Goal: Task Accomplishment & Management: Manage account settings

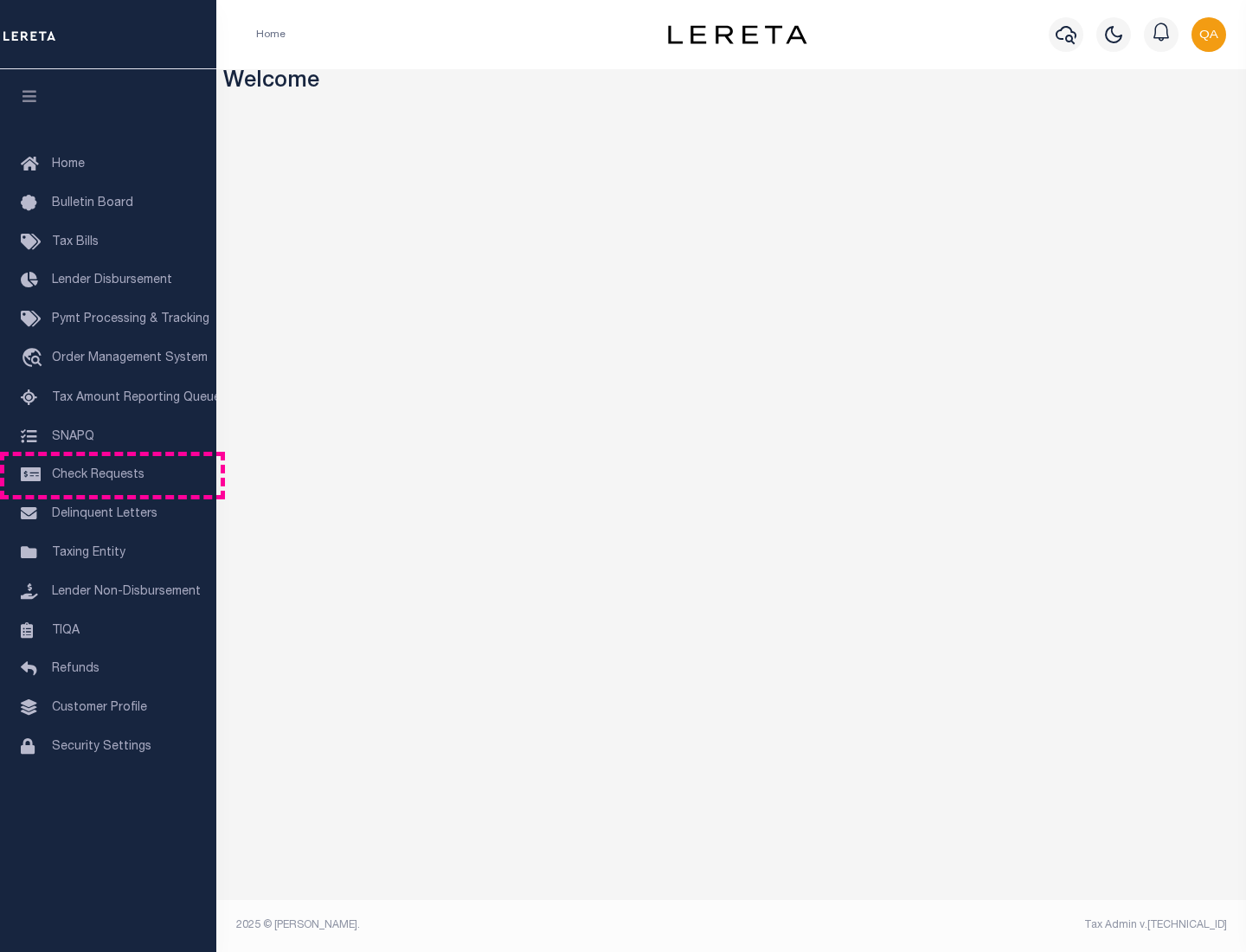
click at [108, 475] on span "Check Requests" at bounding box center [97, 475] width 92 height 12
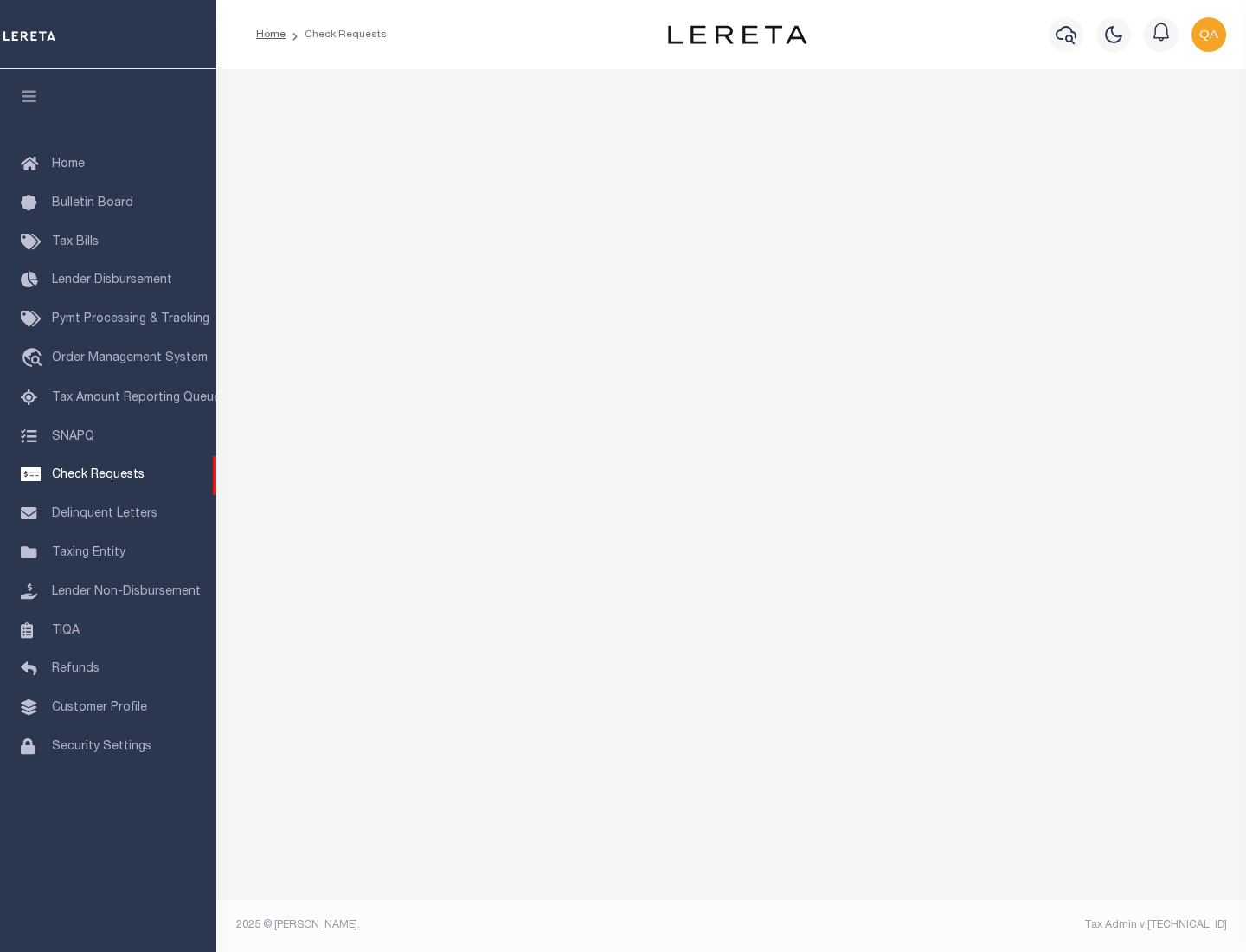
select select "50"
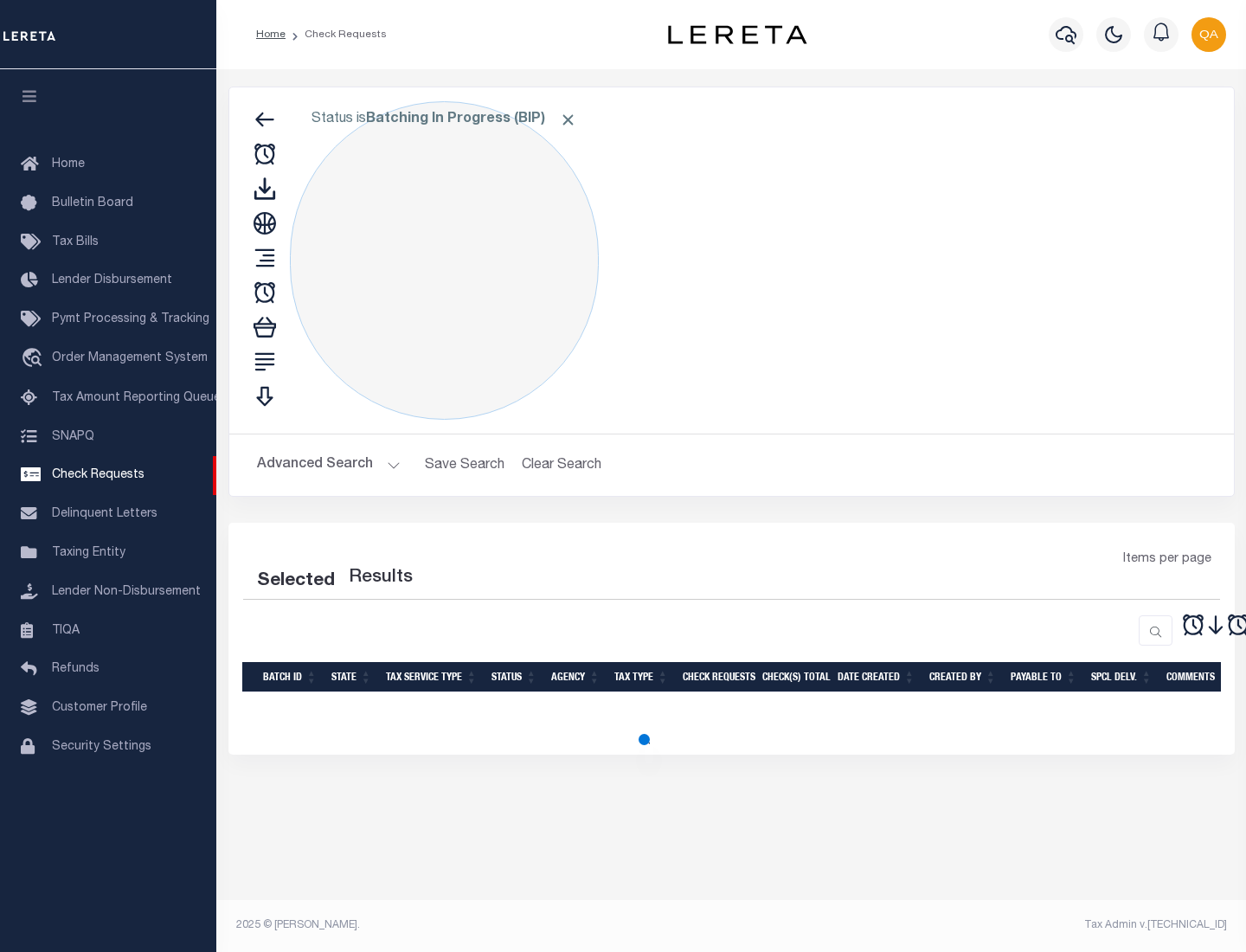
select select "50"
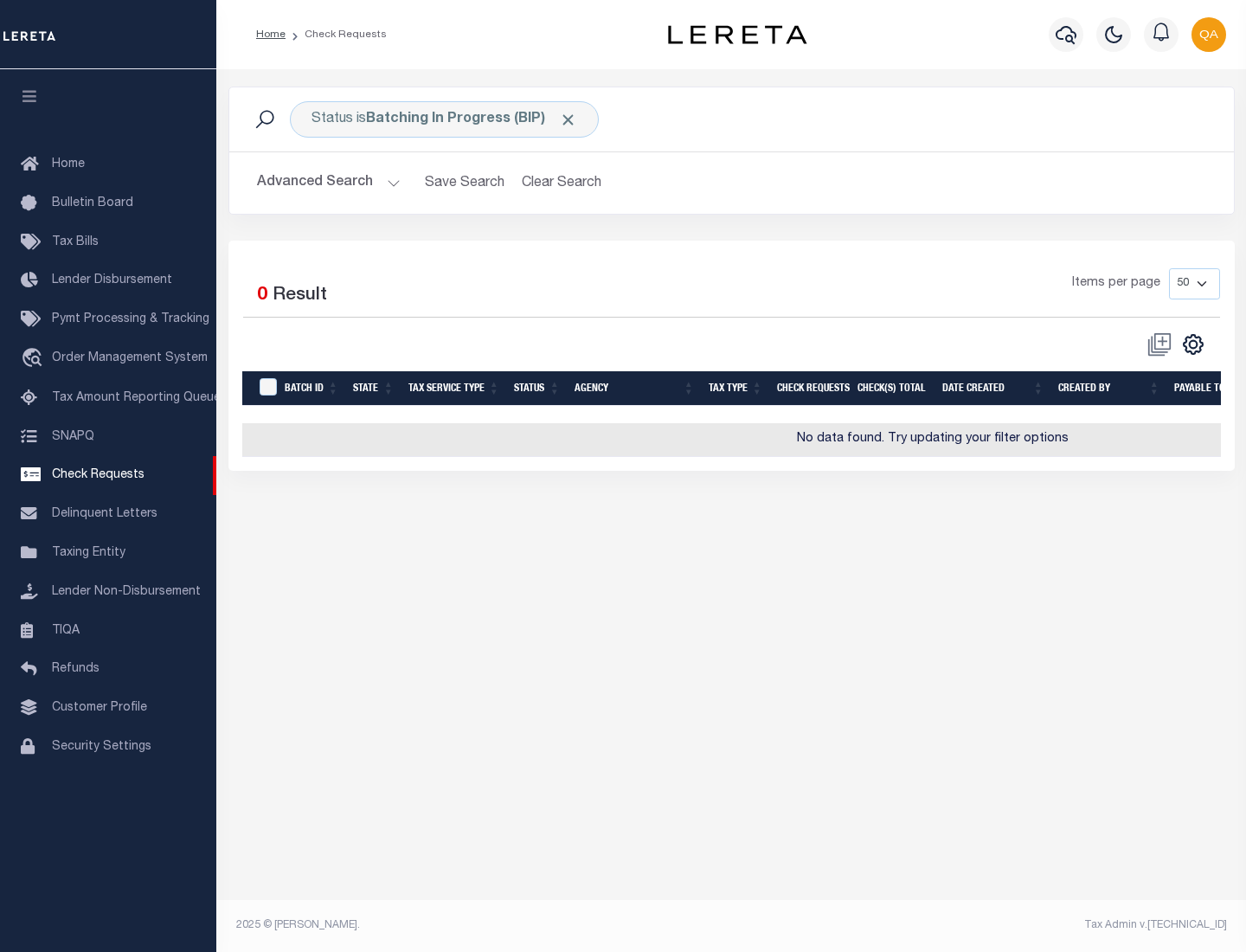
click at [568, 119] on span "Click to Remove" at bounding box center [567, 119] width 18 height 18
